Goal: Task Accomplishment & Management: Use online tool/utility

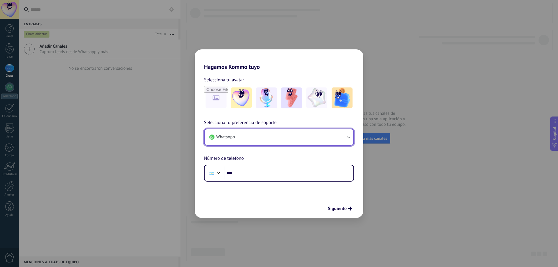
click at [349, 138] on icon "button" at bounding box center [348, 138] width 3 height 2
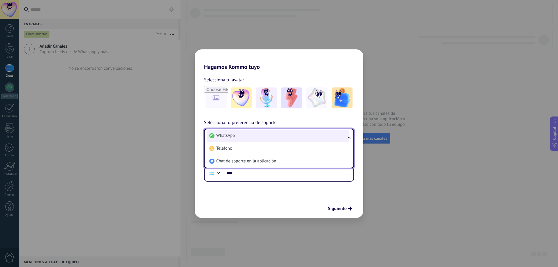
click at [294, 138] on li "WhatsApp" at bounding box center [278, 135] width 142 height 13
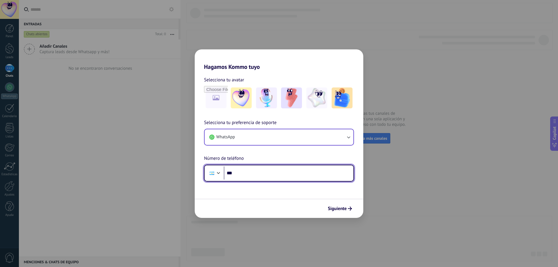
click at [291, 172] on input "***" at bounding box center [289, 172] width 130 height 13
type input "**********"
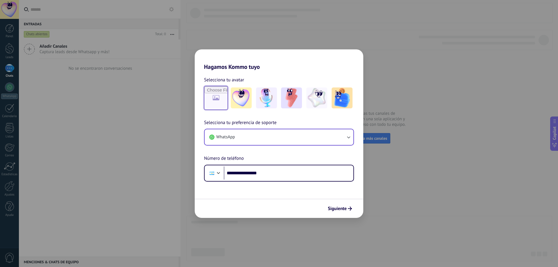
click at [221, 98] on input "file" at bounding box center [215, 98] width 23 height 23
type input "**********"
click at [344, 210] on span "Siguiente" at bounding box center [337, 209] width 19 height 4
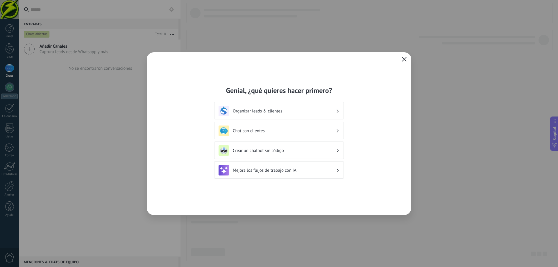
click at [403, 60] on use "button" at bounding box center [404, 59] width 4 height 4
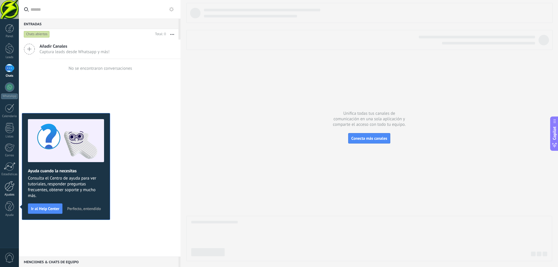
click at [10, 187] on div at bounding box center [10, 186] width 10 height 10
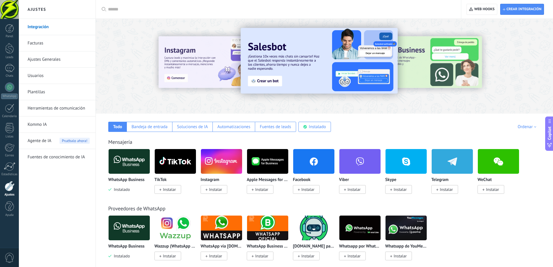
click at [135, 164] on img at bounding box center [129, 161] width 41 height 28
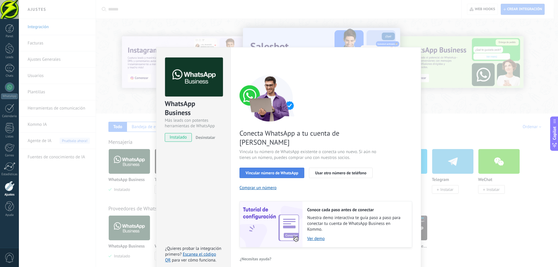
click at [285, 171] on span "Vincular número de WhatsApp" at bounding box center [271, 173] width 53 height 4
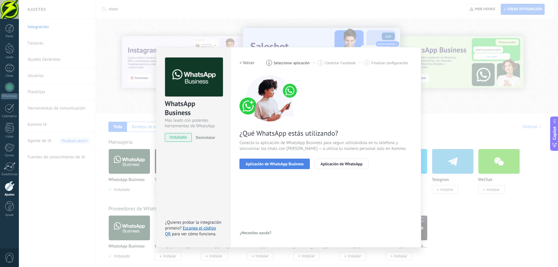
click at [283, 165] on span "Aplicación de WhatsApp Business" at bounding box center [274, 164] width 58 height 4
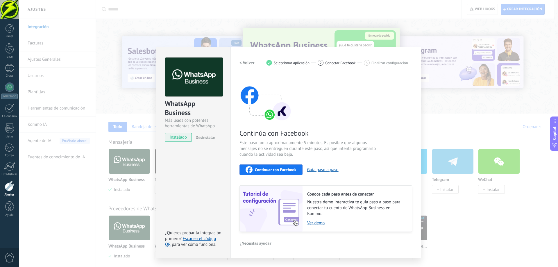
click at [284, 170] on span "Continuar con Facebook" at bounding box center [276, 170] width 42 height 4
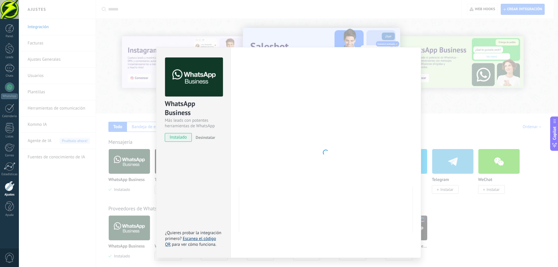
click at [207, 239] on link "Escanea el código QR" at bounding box center [190, 241] width 51 height 11
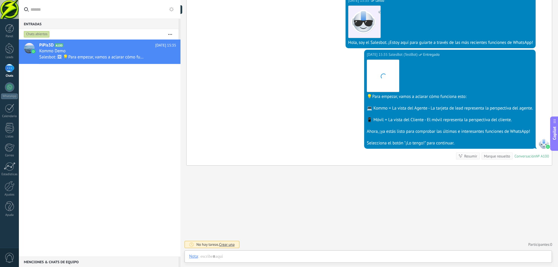
scroll to position [9, 0]
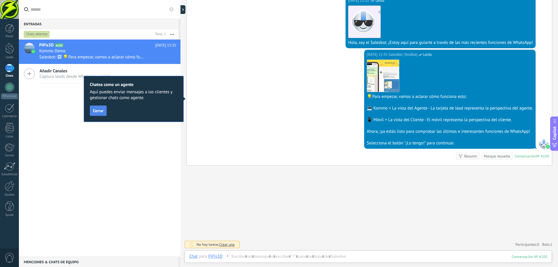
click at [100, 111] on span "Cerrar" at bounding box center [98, 111] width 10 height 4
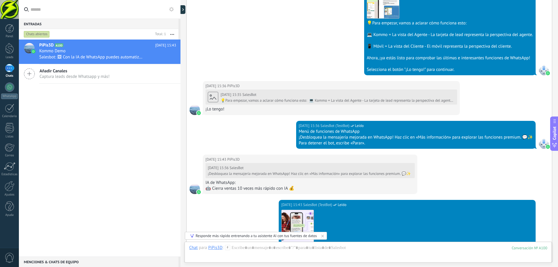
scroll to position [313, 0]
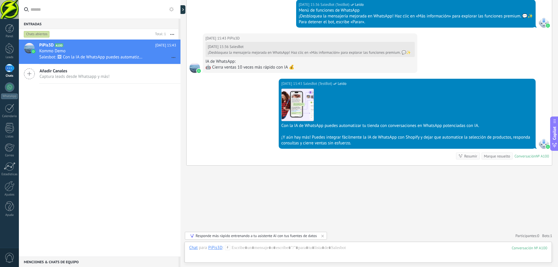
click at [42, 76] on span "Captura leads desde Whatsapp y más!" at bounding box center [75, 77] width 70 height 6
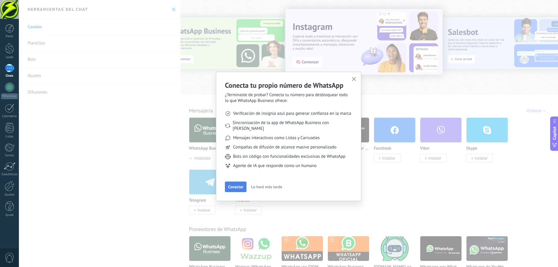
click at [238, 185] on span "Conectar" at bounding box center [235, 187] width 15 height 4
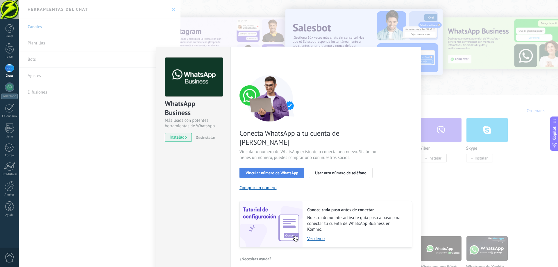
click at [286, 168] on button "Vincular número de WhatsApp" at bounding box center [271, 173] width 65 height 10
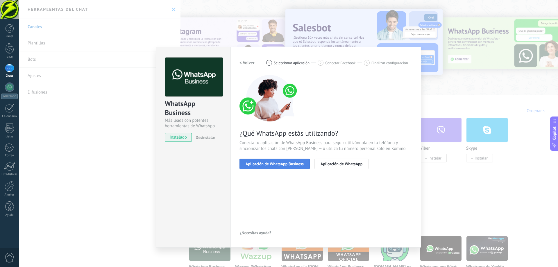
click at [292, 165] on span "Aplicación de WhatsApp Business" at bounding box center [274, 164] width 58 height 4
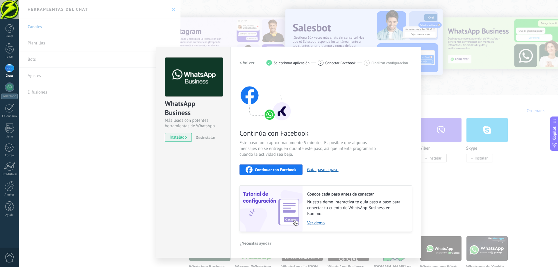
click at [405, 152] on div "Continúa con Facebook Este paso toma aproximadamente 5 minutos. Es posible que …" at bounding box center [325, 153] width 173 height 157
click at [274, 170] on span "Continuar con Facebook" at bounding box center [276, 170] width 42 height 4
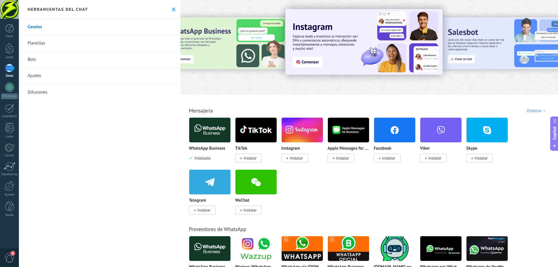
click at [172, 9] on icon at bounding box center [174, 10] width 4 height 4
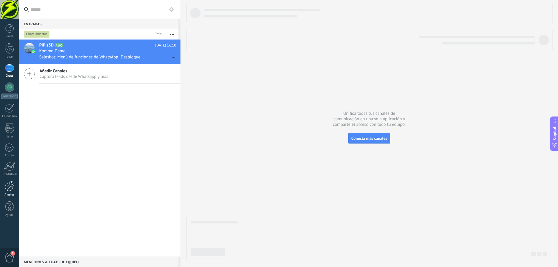
click at [10, 192] on link "Ajustes" at bounding box center [9, 189] width 19 height 16
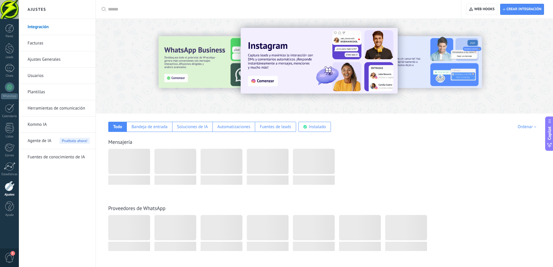
click at [53, 26] on link "Integración" at bounding box center [59, 27] width 62 height 16
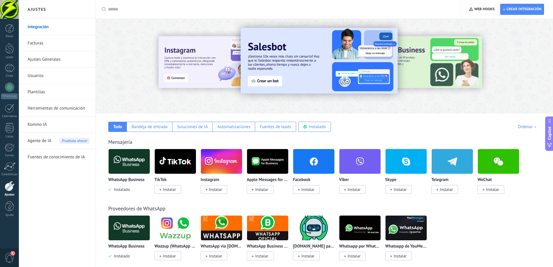
click at [215, 190] on span "Instalar" at bounding box center [215, 189] width 13 height 5
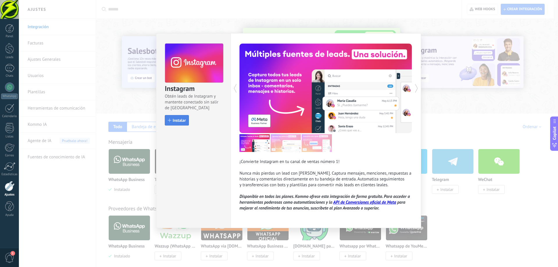
click at [182, 122] on span "Instalar" at bounding box center [179, 120] width 13 height 4
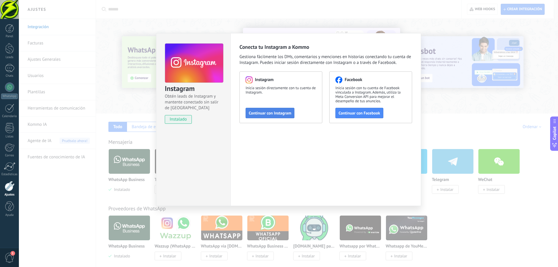
click at [282, 114] on span "Continuar con Instagram" at bounding box center [270, 113] width 42 height 4
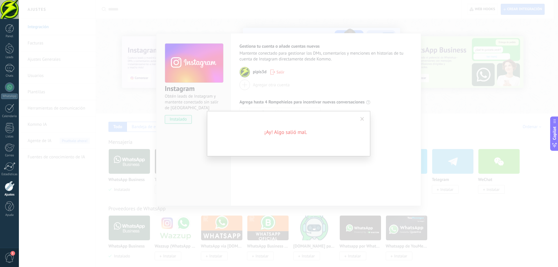
click at [359, 120] on span at bounding box center [362, 119] width 10 height 10
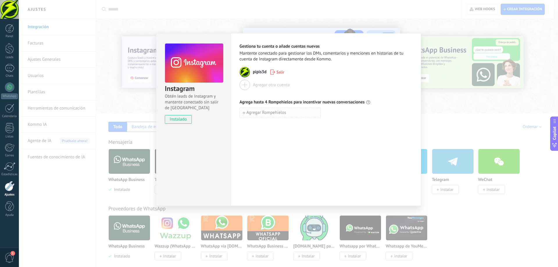
click at [277, 116] on button "Agregar Rompehielos" at bounding box center [279, 112] width 81 height 10
click at [278, 123] on span "Agregar Rompehielos" at bounding box center [266, 125] width 40 height 4
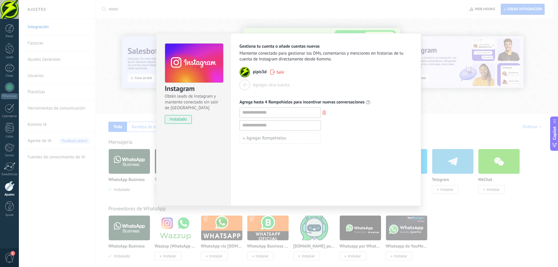
click at [324, 113] on use "button" at bounding box center [324, 112] width 4 height 4
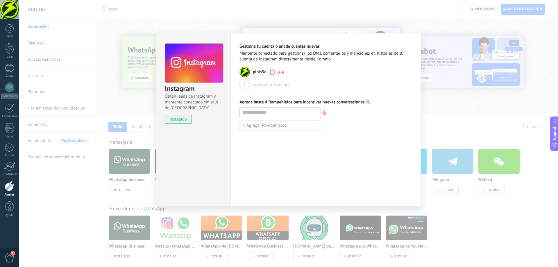
click at [259, 73] on span "pipis3d" at bounding box center [260, 72] width 14 height 6
